Goal: Task Accomplishment & Management: Complete application form

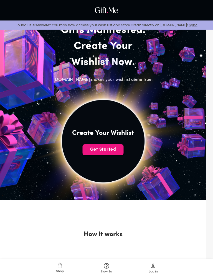
scroll to position [63, 0]
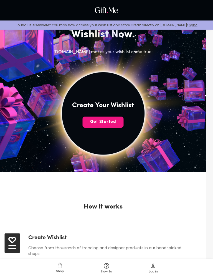
click at [114, 121] on span "Get Started" at bounding box center [103, 122] width 41 height 6
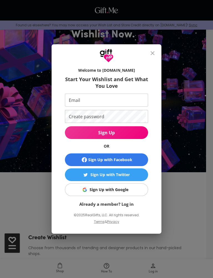
click at [157, 51] on button "close" at bounding box center [152, 53] width 13 height 13
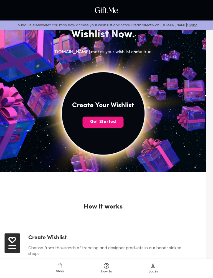
click at [158, 51] on img at bounding box center [103, 113] width 204 height 204
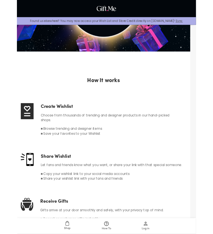
scroll to position [11, 0]
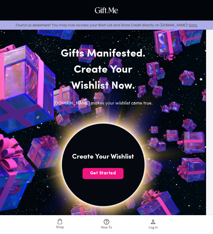
click at [116, 176] on span "Get Started" at bounding box center [103, 173] width 41 height 6
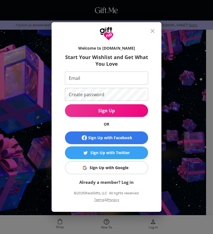
click at [140, 76] on input "Email" at bounding box center [105, 77] width 81 height 13
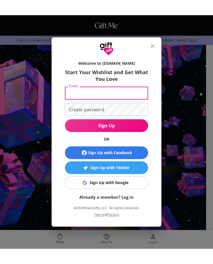
scroll to position [11, 0]
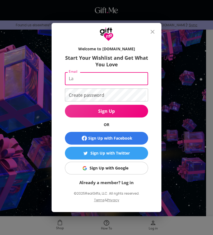
type input "L"
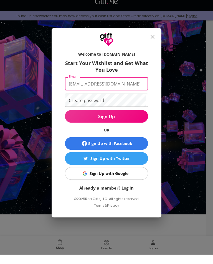
type input "Spotifylais0@gmail.com"
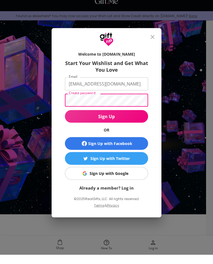
click at [133, 123] on span "Sign Up" at bounding box center [106, 126] width 83 height 6
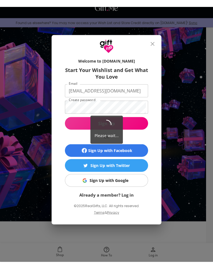
scroll to position [20, 0]
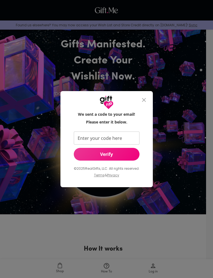
click at [125, 138] on input "Enter your code here" at bounding box center [105, 138] width 63 height 13
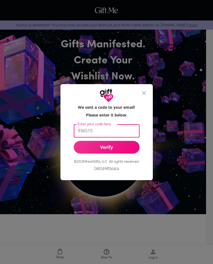
type input "936515"
click at [127, 148] on span "Verify" at bounding box center [107, 147] width 66 height 6
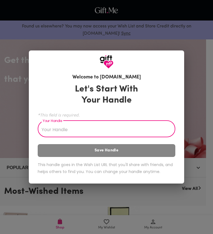
click at [159, 131] on input "Your Handle" at bounding box center [103, 130] width 131 height 16
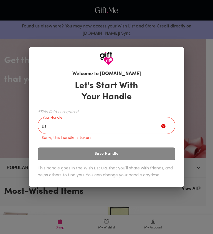
click at [143, 124] on input "Lis" at bounding box center [99, 126] width 123 height 16
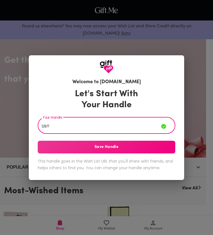
click at [163, 144] on button "Save Handle" at bounding box center [106, 147] width 137 height 13
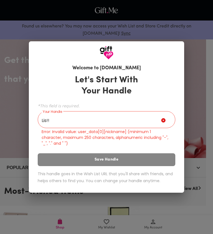
click at [145, 119] on input "Lis!!" at bounding box center [99, 120] width 123 height 16
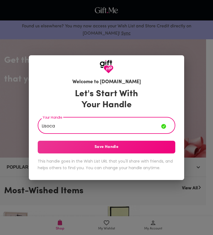
type input "Lisoca"
click at [166, 141] on button "Save Handle" at bounding box center [106, 147] width 137 height 13
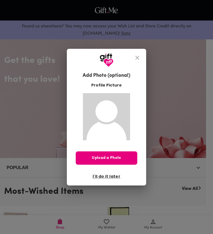
click at [125, 157] on span "Upload a Photo" at bounding box center [106, 158] width 61 height 6
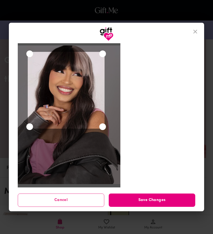
click at [158, 201] on span "Save Changes" at bounding box center [152, 200] width 86 height 6
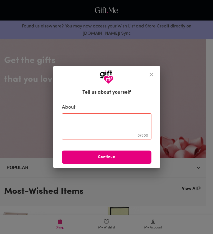
click at [134, 156] on span "Continue" at bounding box center [106, 157] width 89 height 6
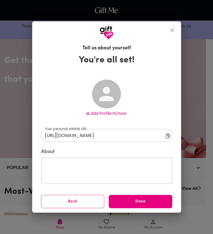
type input "[URL][DOMAIN_NAME]"
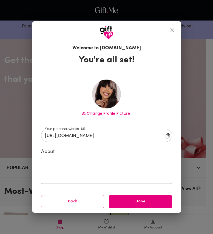
click at [154, 202] on span "Done" at bounding box center [140, 201] width 63 height 6
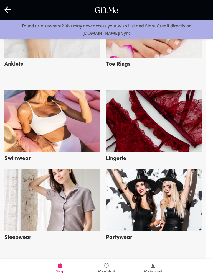
scroll to position [1026, 0]
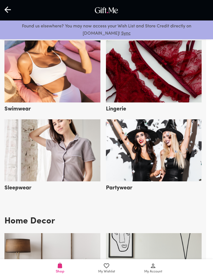
click at [153, 247] on span "My Account" at bounding box center [153, 271] width 18 height 5
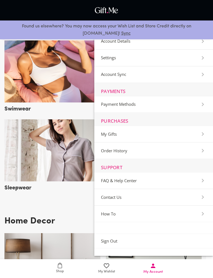
click at [114, 247] on span "My Wishlist" at bounding box center [106, 269] width 40 height 12
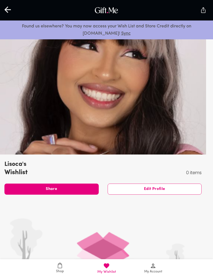
click at [63, 247] on span "Shop" at bounding box center [60, 268] width 40 height 11
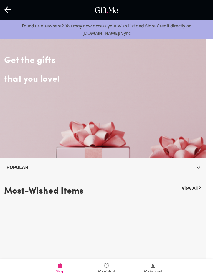
click at [114, 247] on span "My Wishlist" at bounding box center [106, 271] width 17 height 5
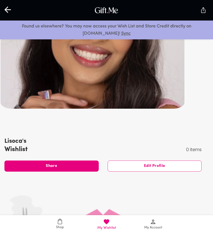
scroll to position [17, 0]
